Goal: Information Seeking & Learning: Find specific fact

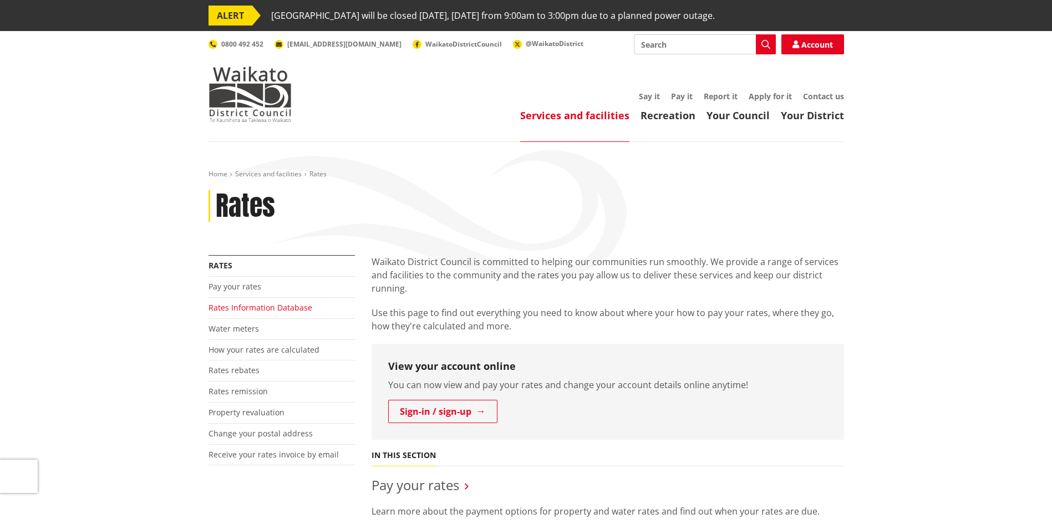
click at [280, 305] on link "Rates Information Database" at bounding box center [261, 307] width 104 height 11
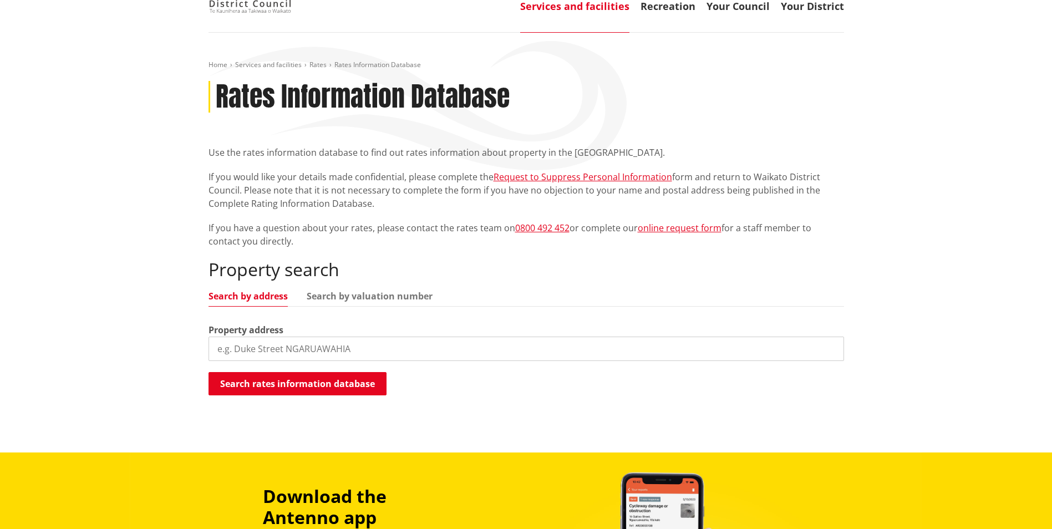
scroll to position [166, 0]
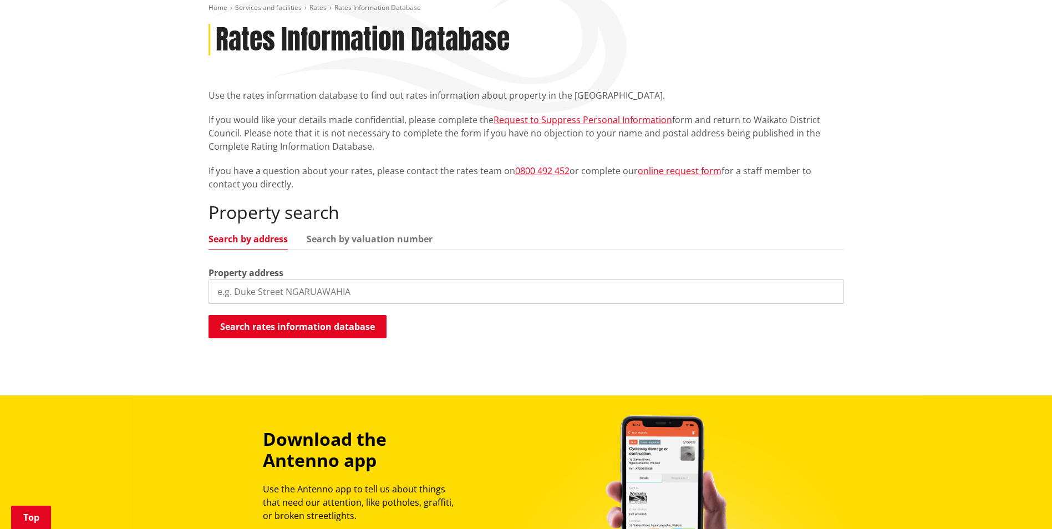
click at [224, 290] on input "search" at bounding box center [527, 292] width 636 height 24
click at [258, 292] on input "search" at bounding box center [527, 292] width 636 height 24
type input "420 great south road"
click at [317, 329] on button "Search rates information database" at bounding box center [298, 326] width 178 height 23
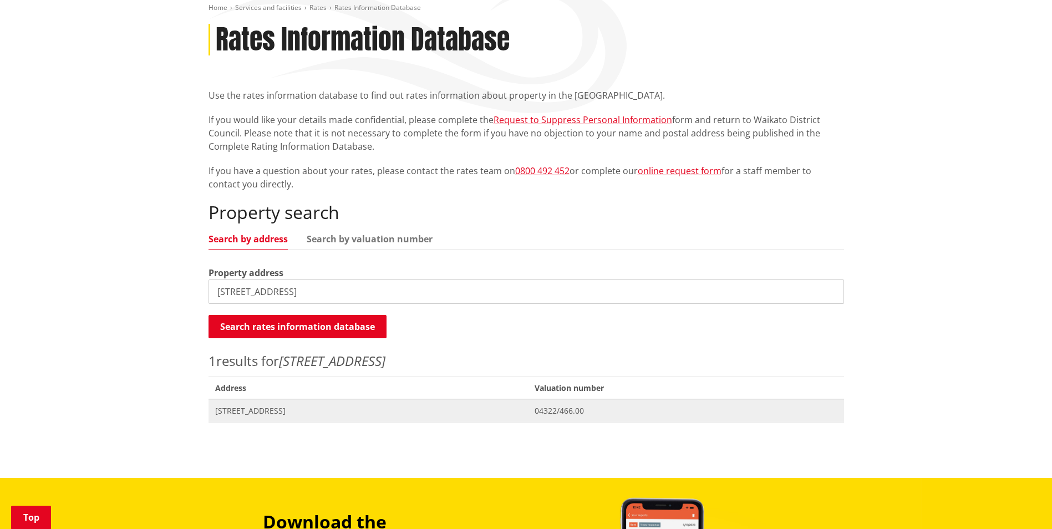
click at [276, 408] on span "[STREET_ADDRESS]" at bounding box center [368, 410] width 307 height 11
